Goal: Check status: Check status

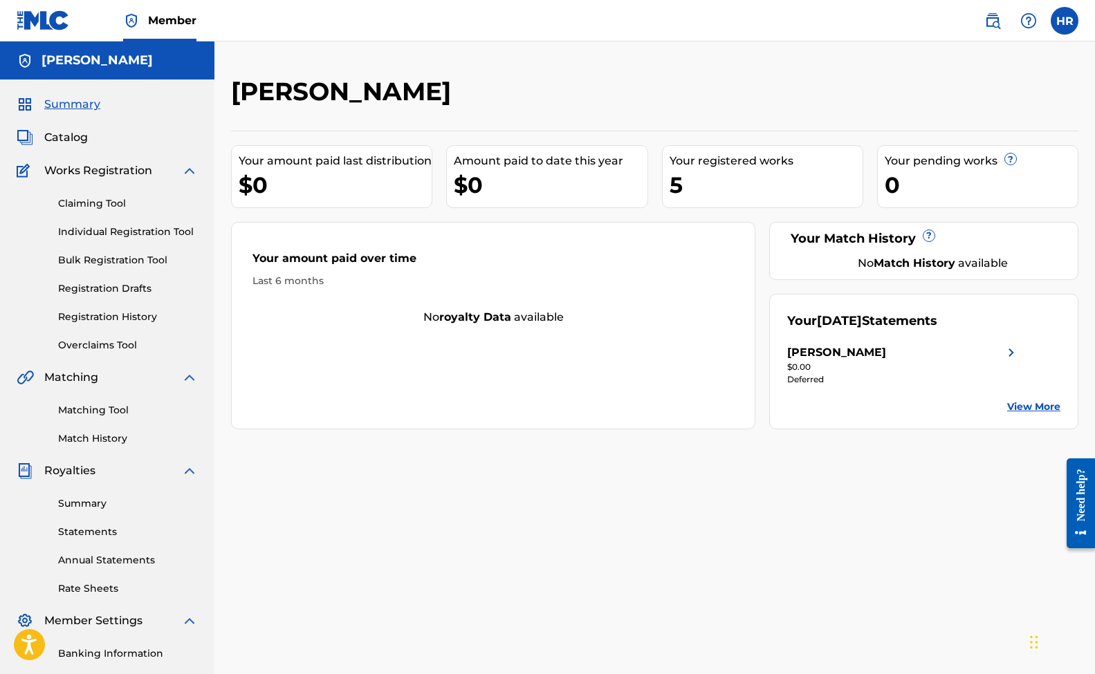
click at [93, 205] on link "Claiming Tool" at bounding box center [128, 203] width 140 height 15
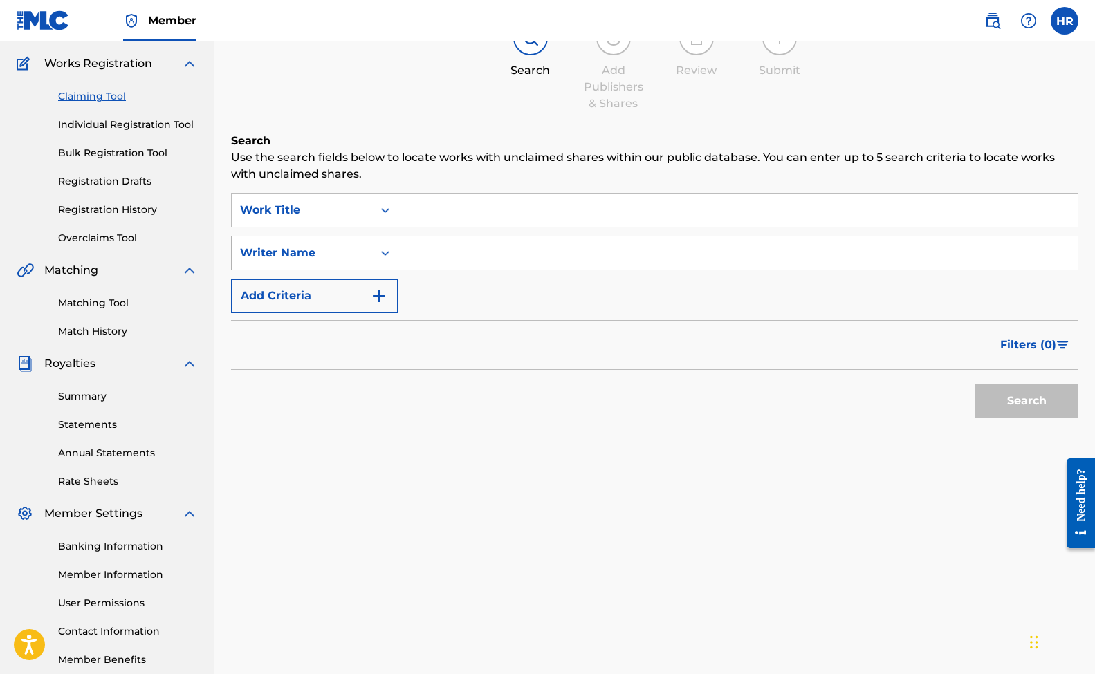
scroll to position [108, 0]
click at [113, 204] on link "Registration History" at bounding box center [128, 209] width 140 height 15
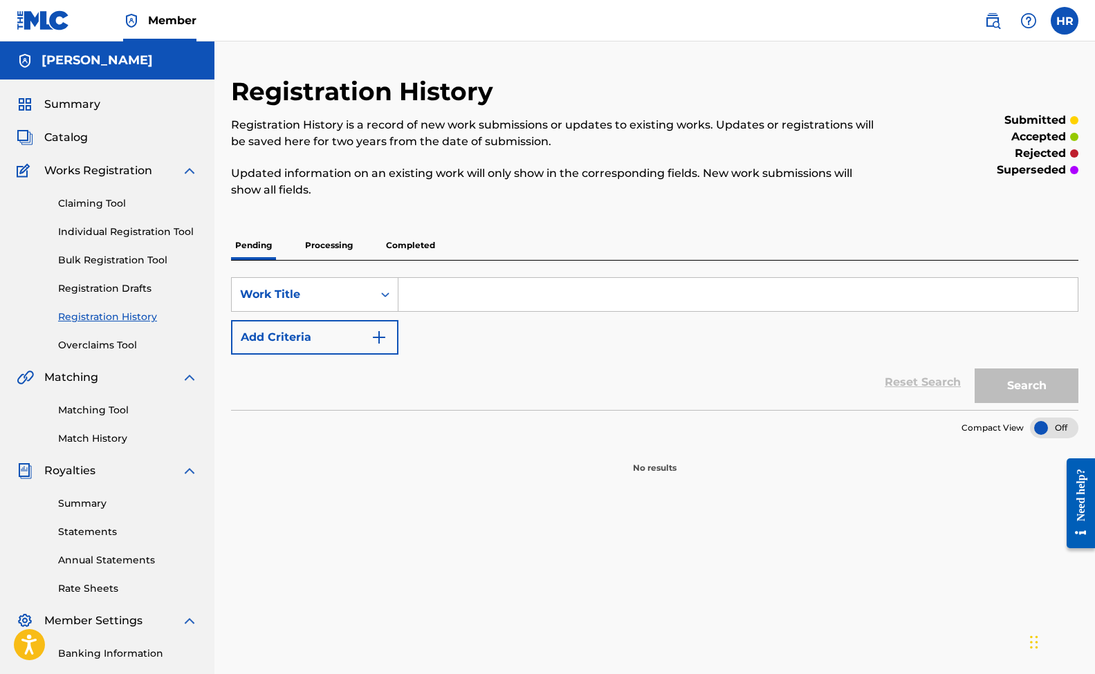
click at [113, 230] on link "Individual Registration Tool" at bounding box center [128, 232] width 140 height 15
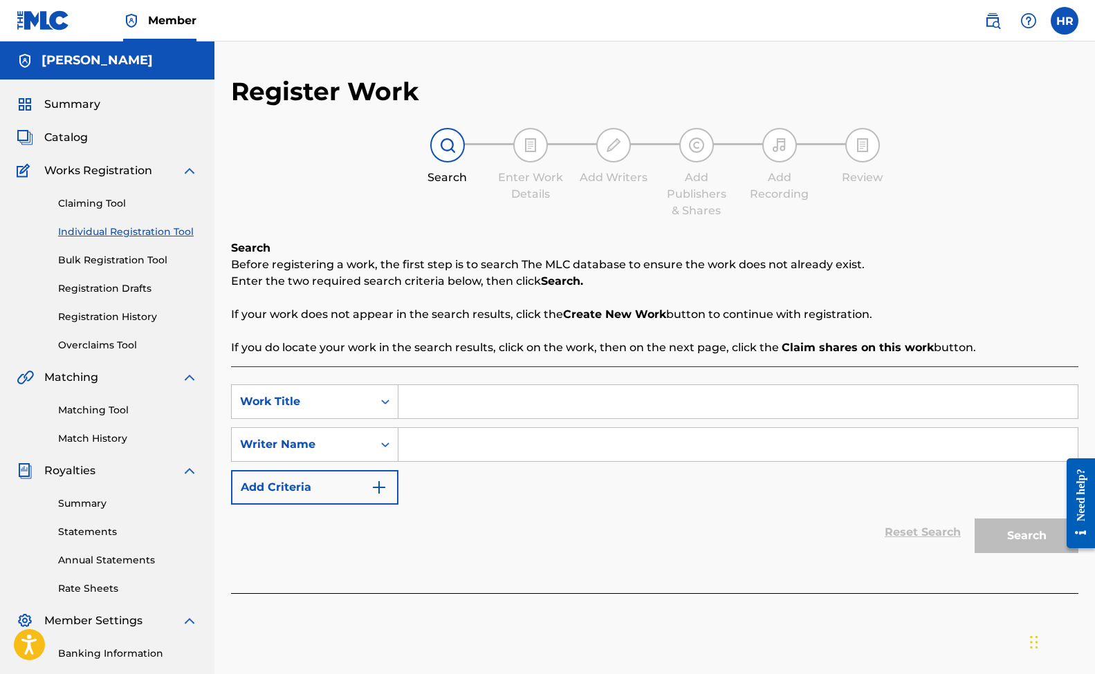
click at [67, 142] on span "Catalog" at bounding box center [66, 137] width 44 height 17
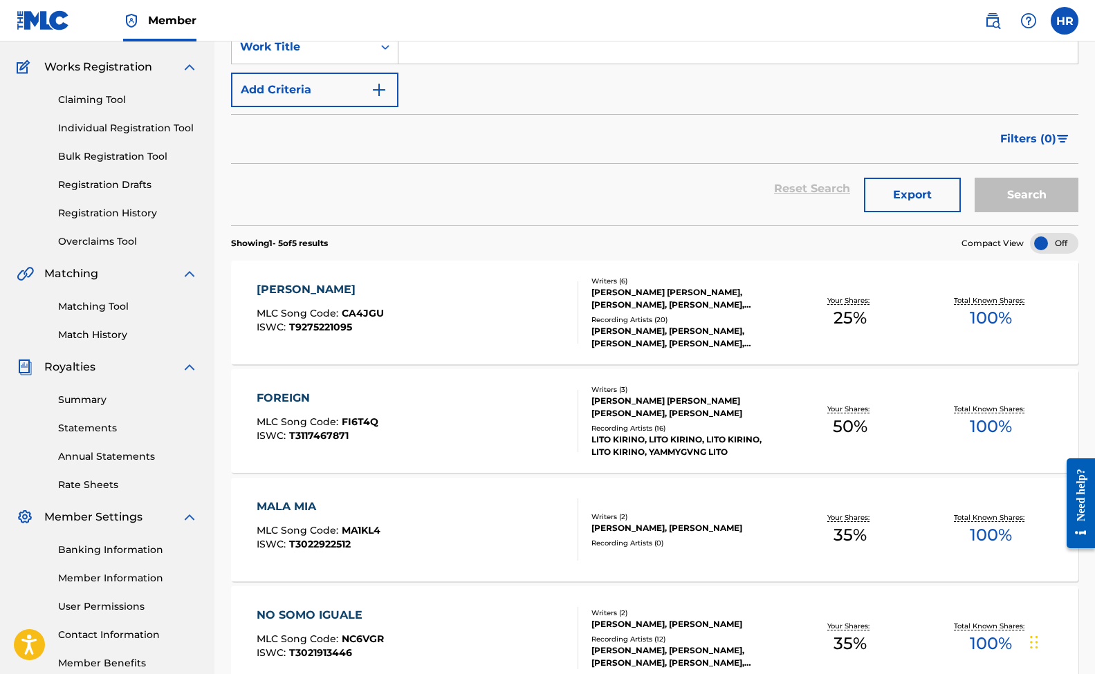
scroll to position [94, 0]
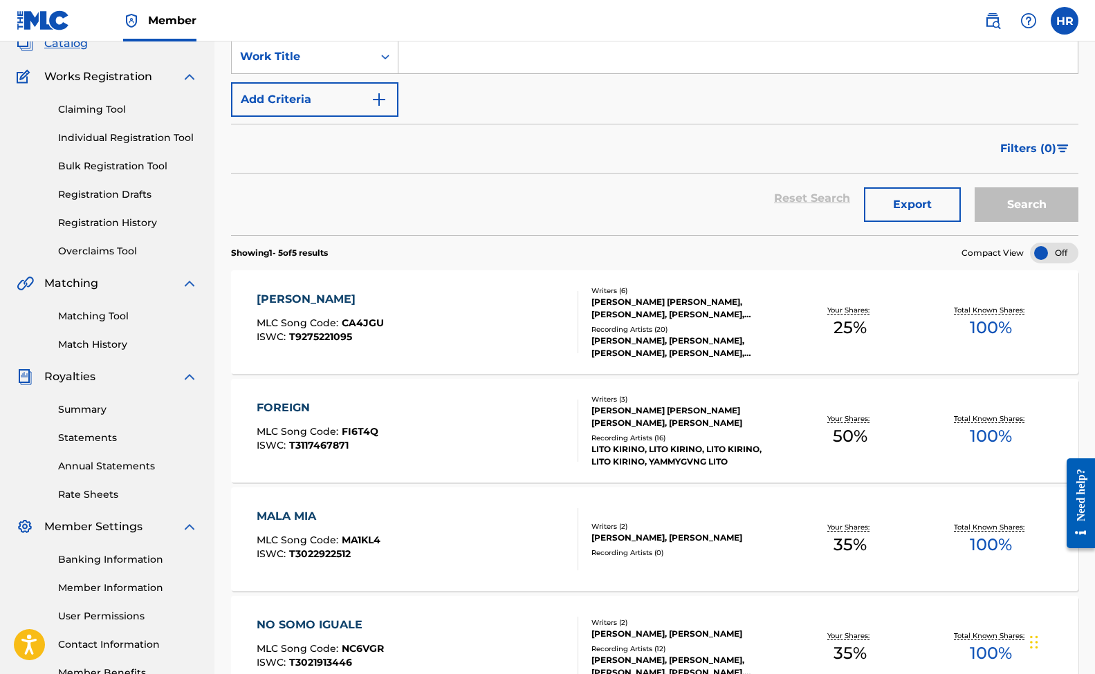
click at [97, 100] on div "Claiming Tool Individual Registration Tool Bulk Registration Tool Registration …" at bounding box center [107, 172] width 181 height 174
click at [98, 109] on link "Claiming Tool" at bounding box center [128, 109] width 140 height 15
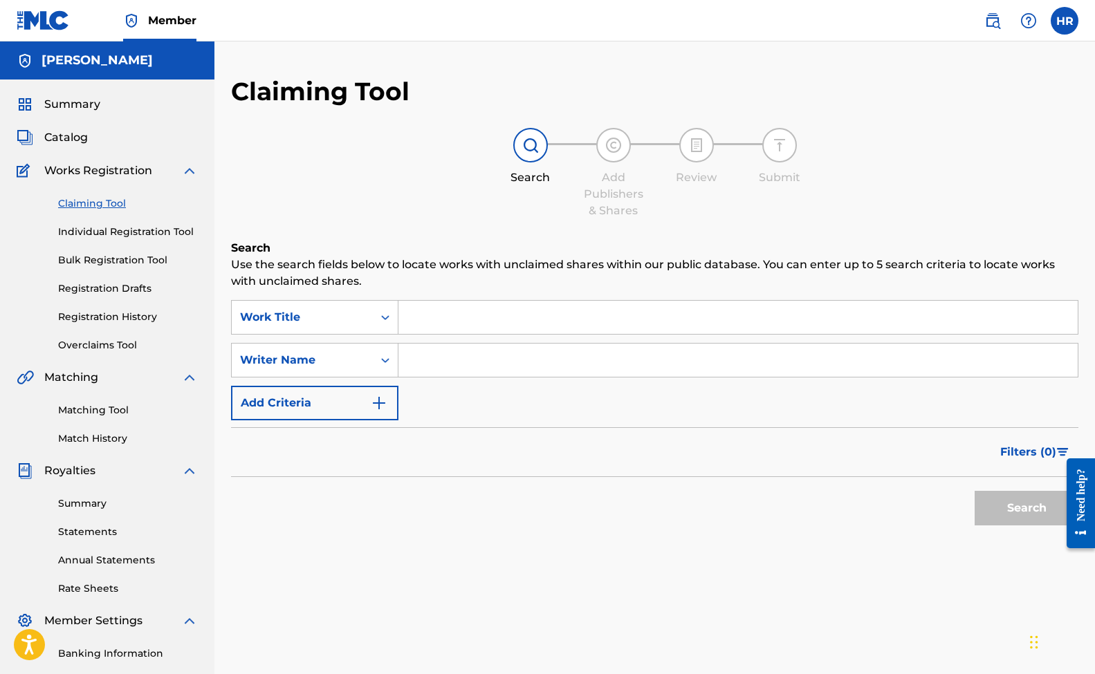
click at [105, 234] on link "Individual Registration Tool" at bounding box center [128, 232] width 140 height 15
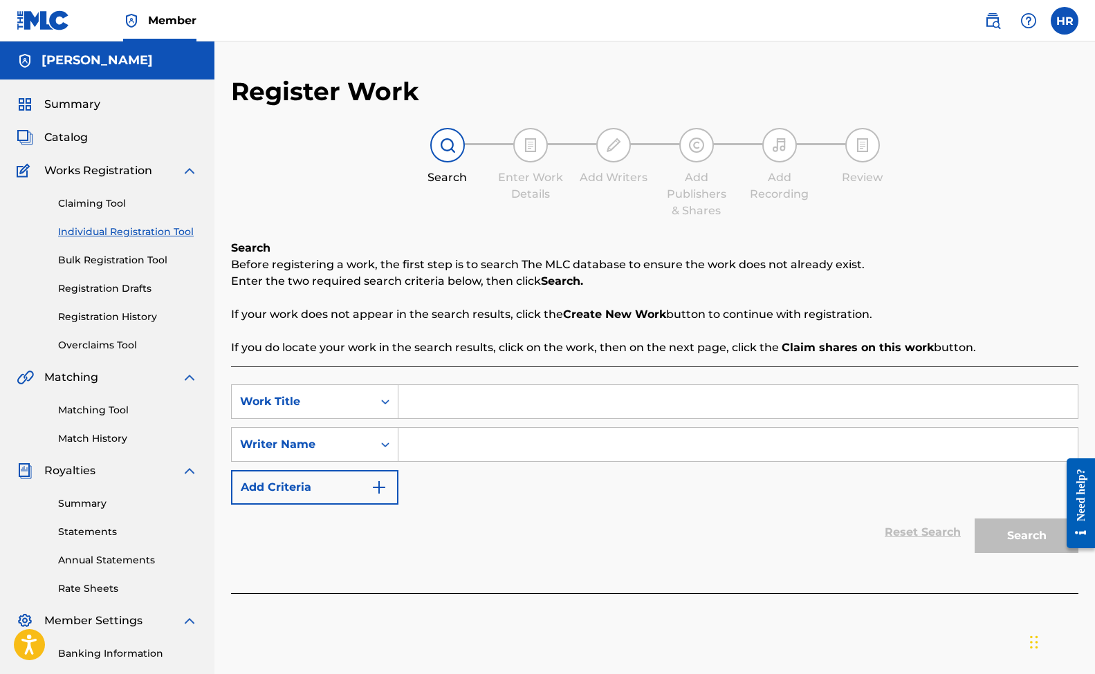
click at [107, 270] on div "Claiming Tool Individual Registration Tool Bulk Registration Tool Registration …" at bounding box center [107, 266] width 181 height 174
click at [107, 254] on link "Bulk Registration Tool" at bounding box center [128, 260] width 140 height 15
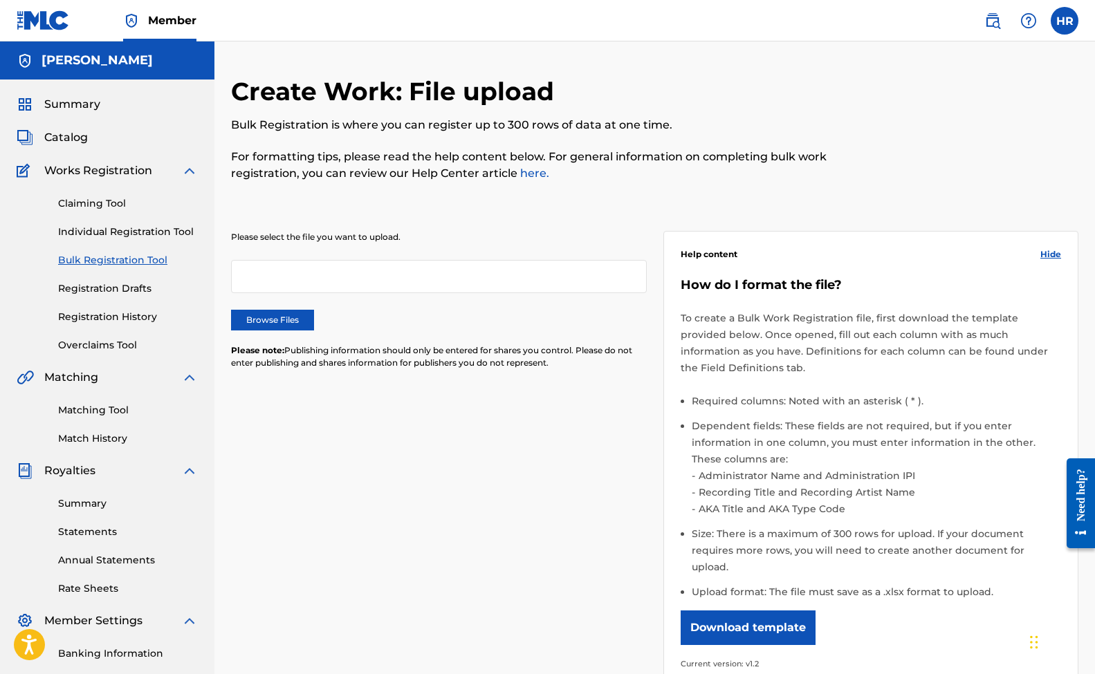
click at [111, 286] on link "Registration Drafts" at bounding box center [128, 289] width 140 height 15
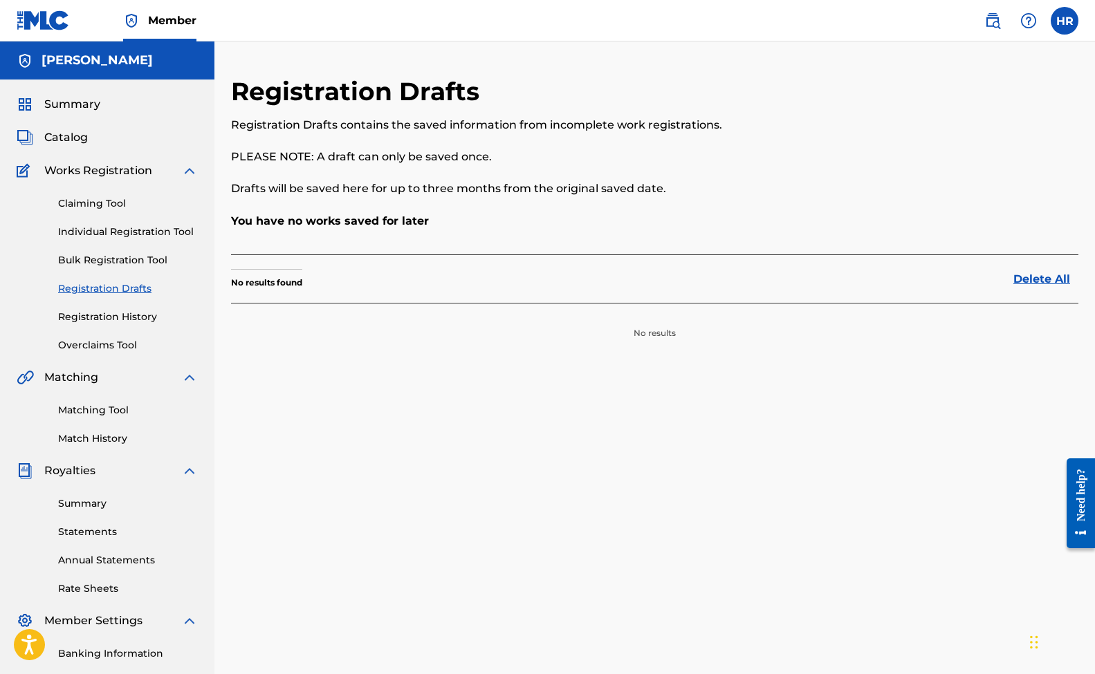
click at [113, 321] on link "Registration History" at bounding box center [128, 317] width 140 height 15
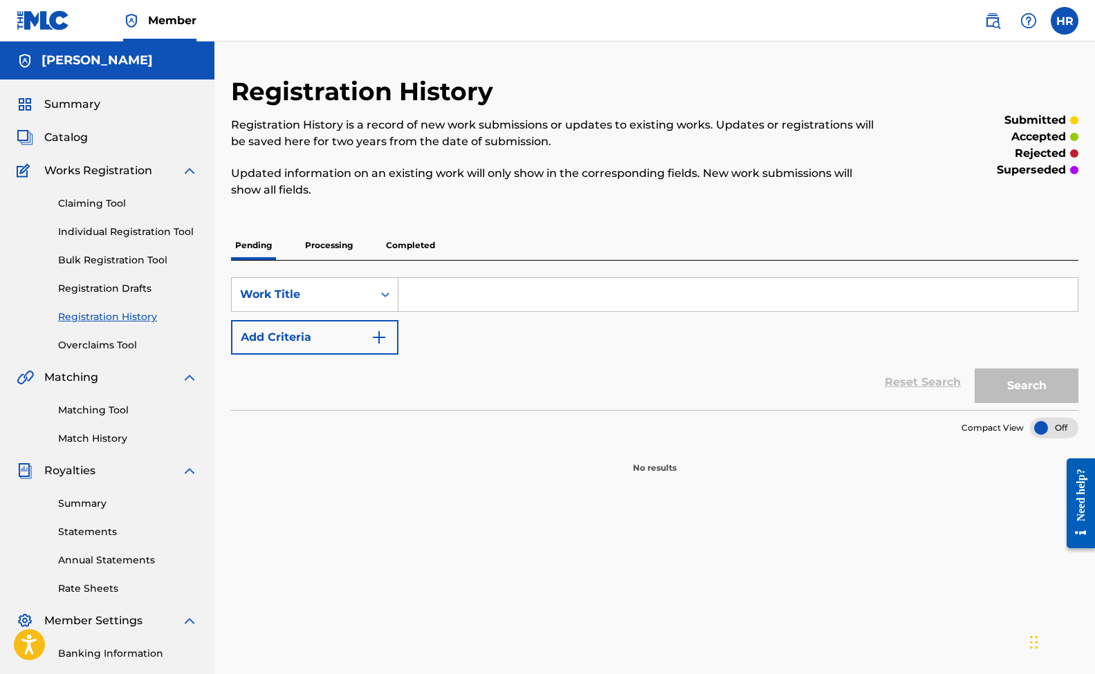
click at [326, 243] on p "Processing" at bounding box center [329, 245] width 56 height 29
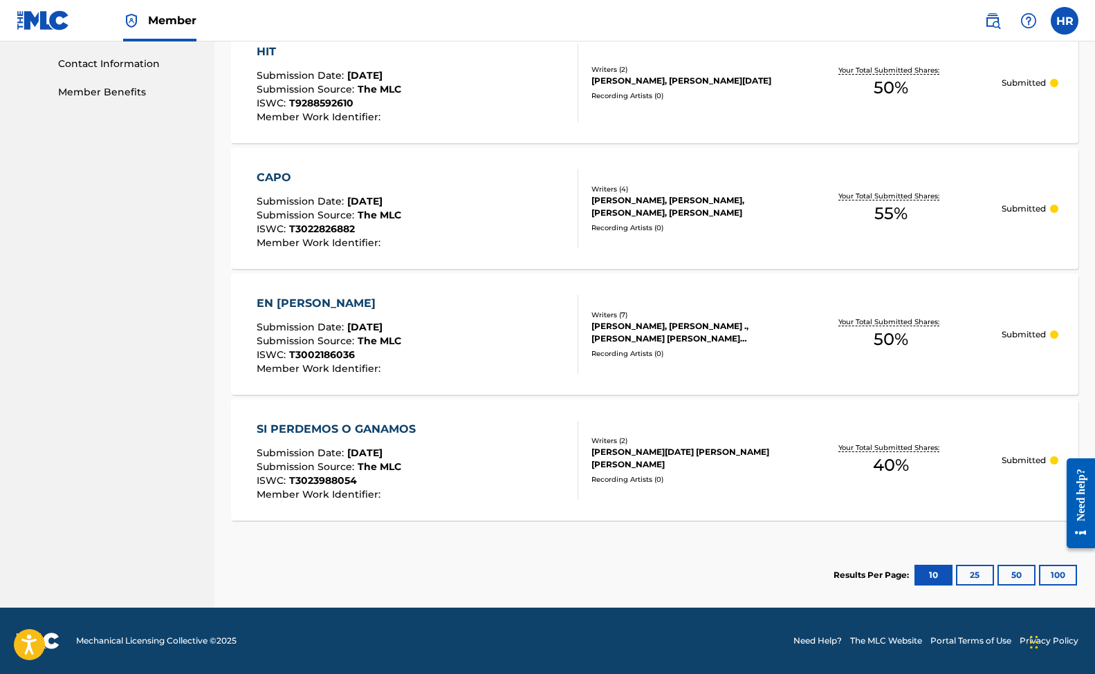
click at [968, 573] on button "25" at bounding box center [975, 575] width 38 height 21
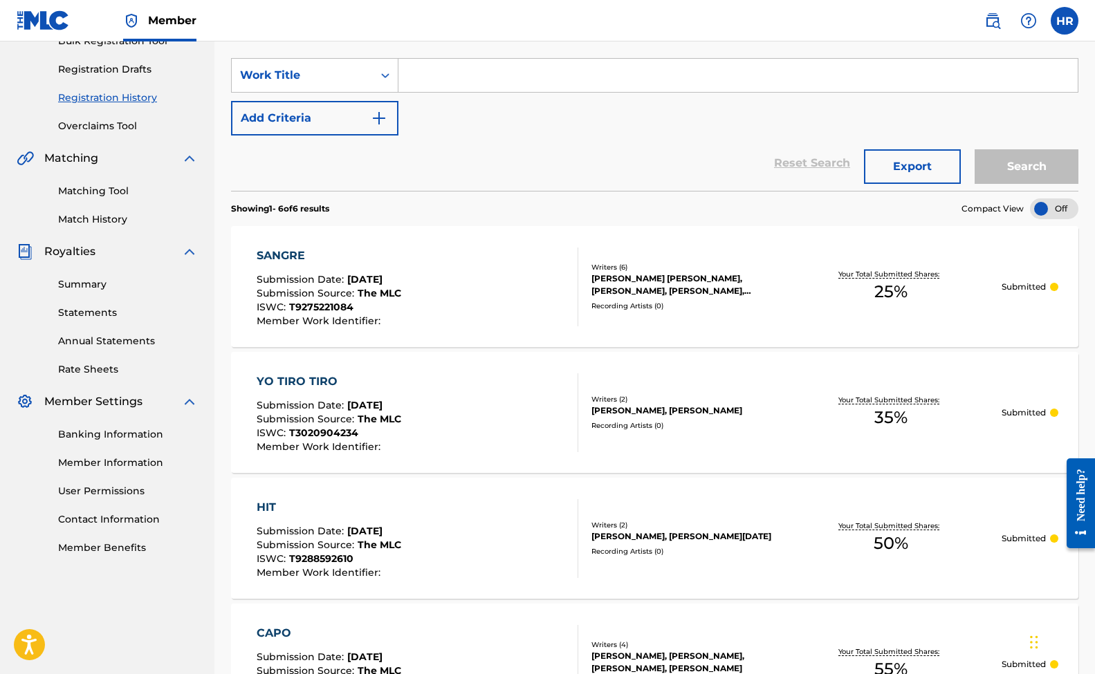
scroll to position [165, 0]
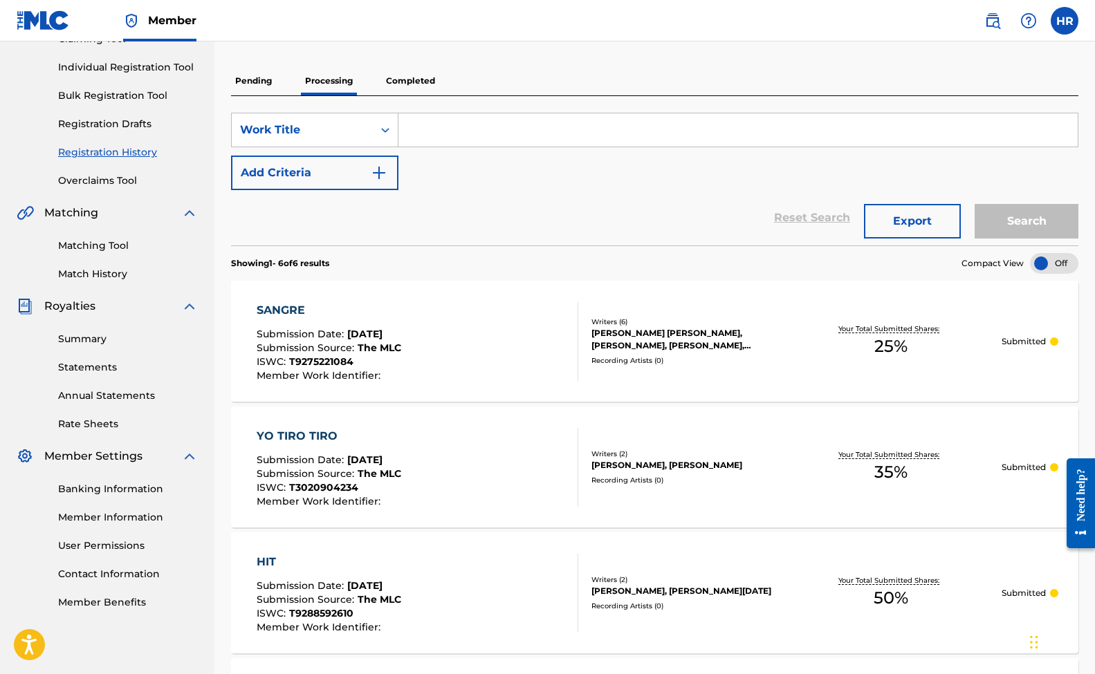
click at [403, 76] on p "Completed" at bounding box center [410, 80] width 57 height 29
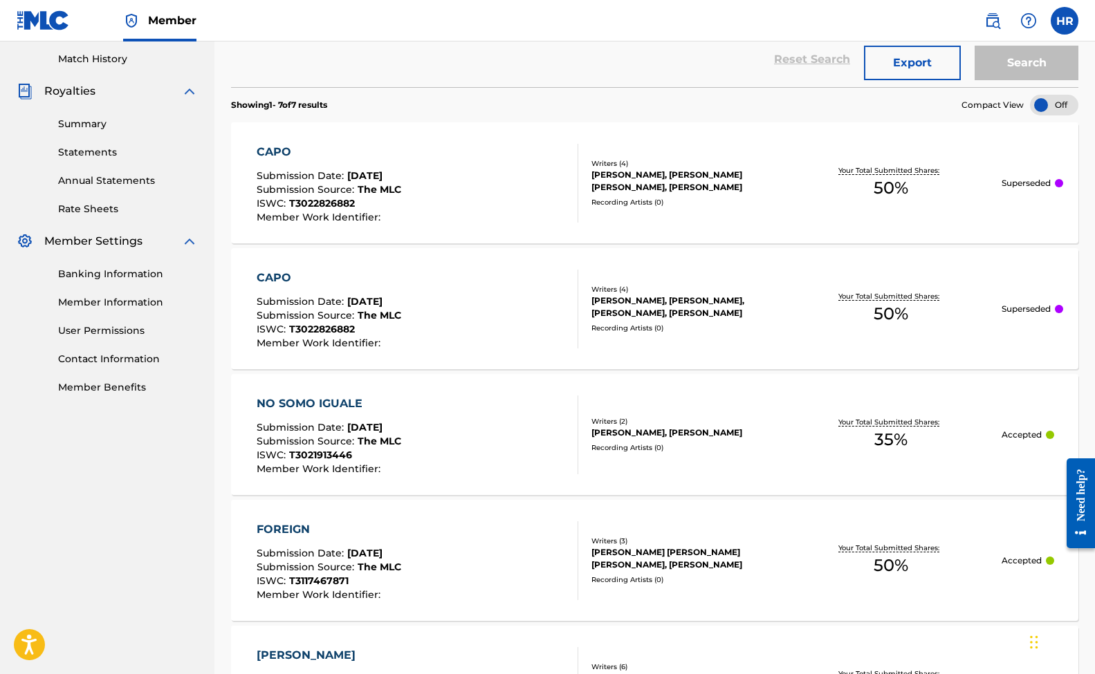
scroll to position [405, 0]
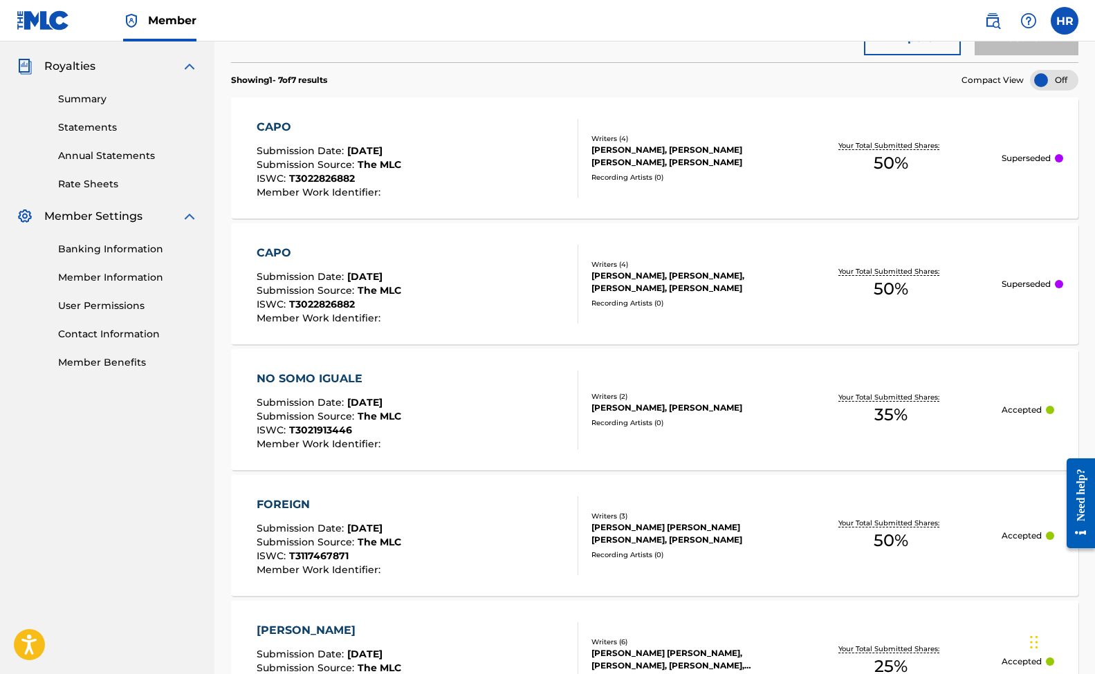
click at [720, 266] on div "Writers ( 4 )" at bounding box center [685, 264] width 188 height 10
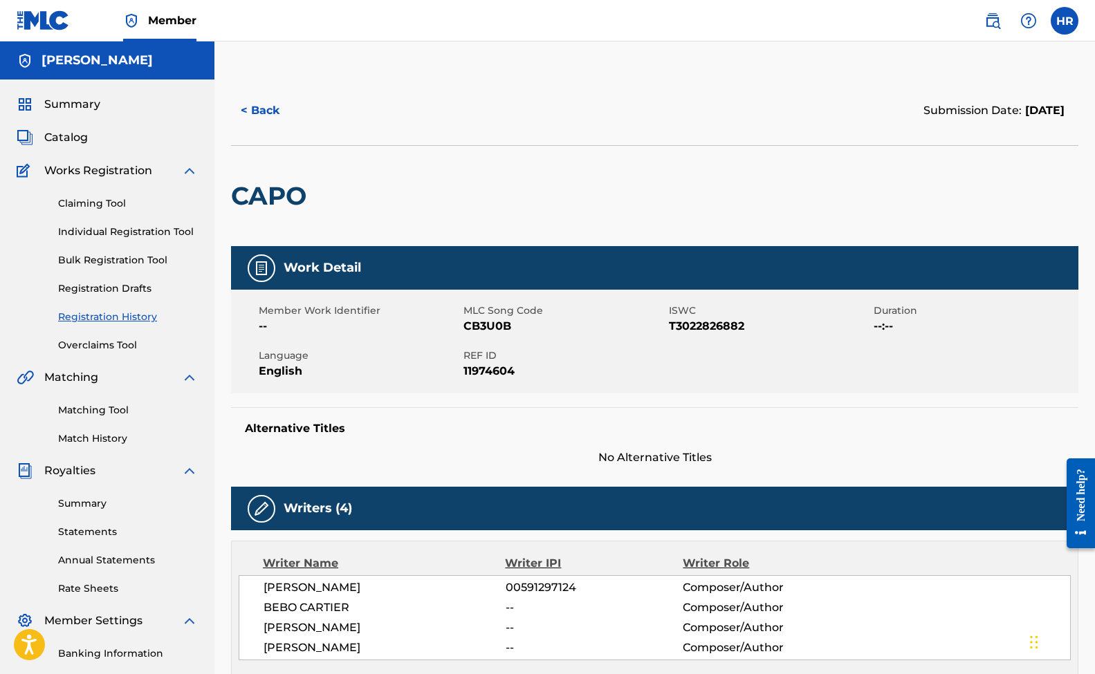
click at [270, 112] on button "< Back" at bounding box center [272, 110] width 83 height 35
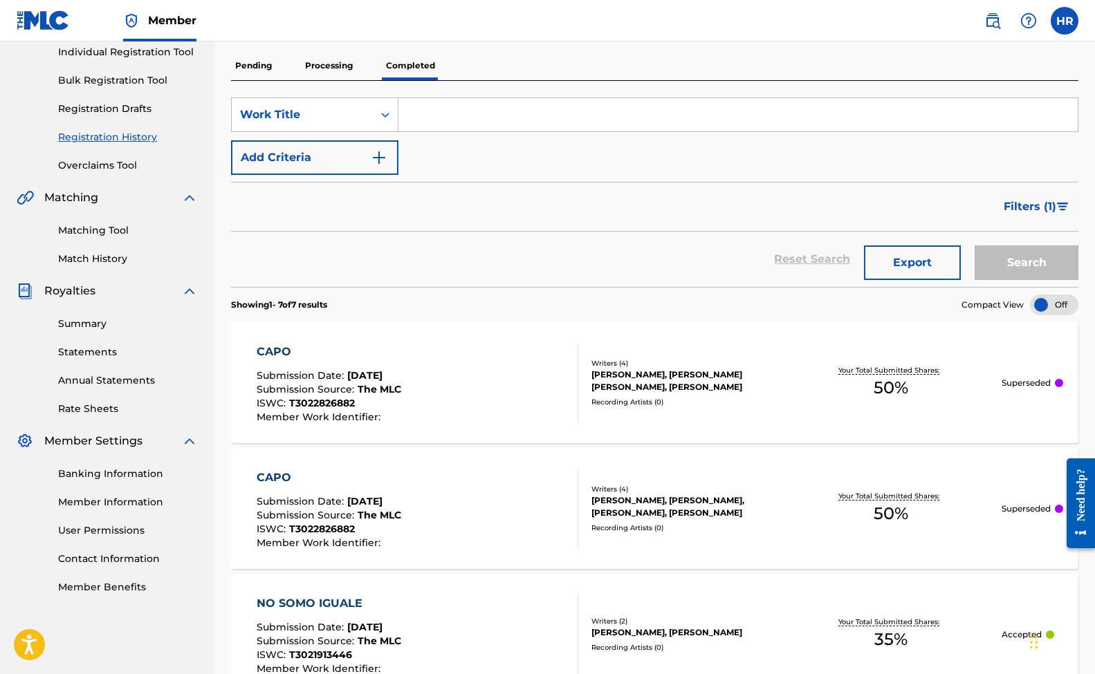
scroll to position [168, 0]
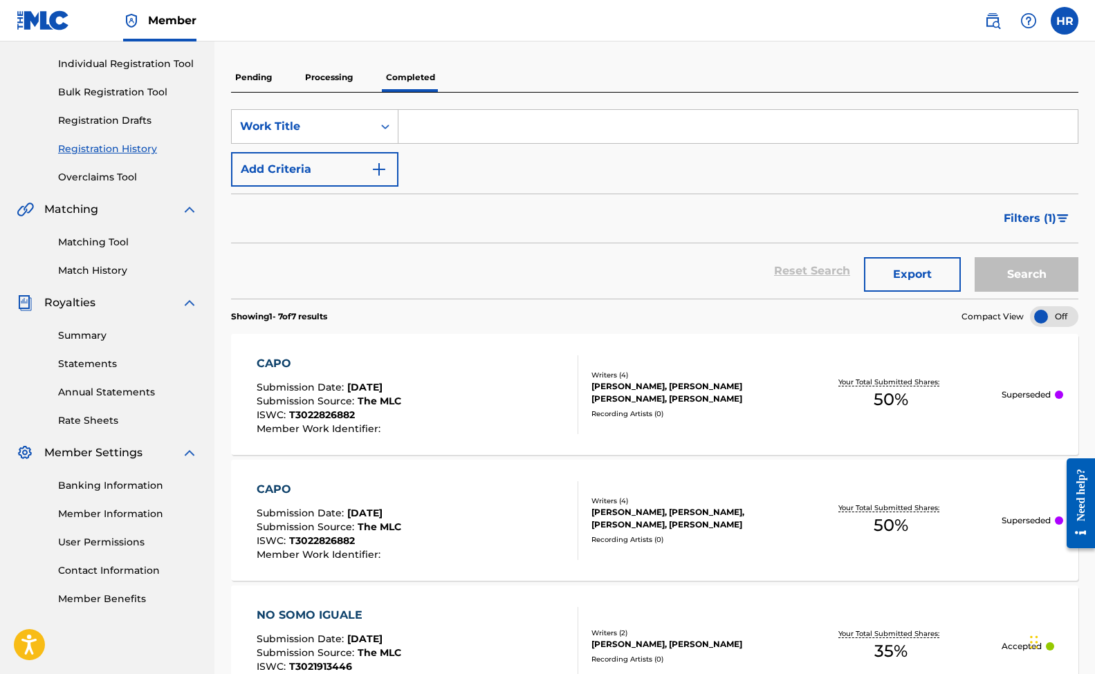
click at [299, 82] on div "Pending Processing Completed" at bounding box center [654, 77] width 847 height 29
click at [304, 81] on p "Processing" at bounding box center [329, 77] width 56 height 29
